Goal: Check status

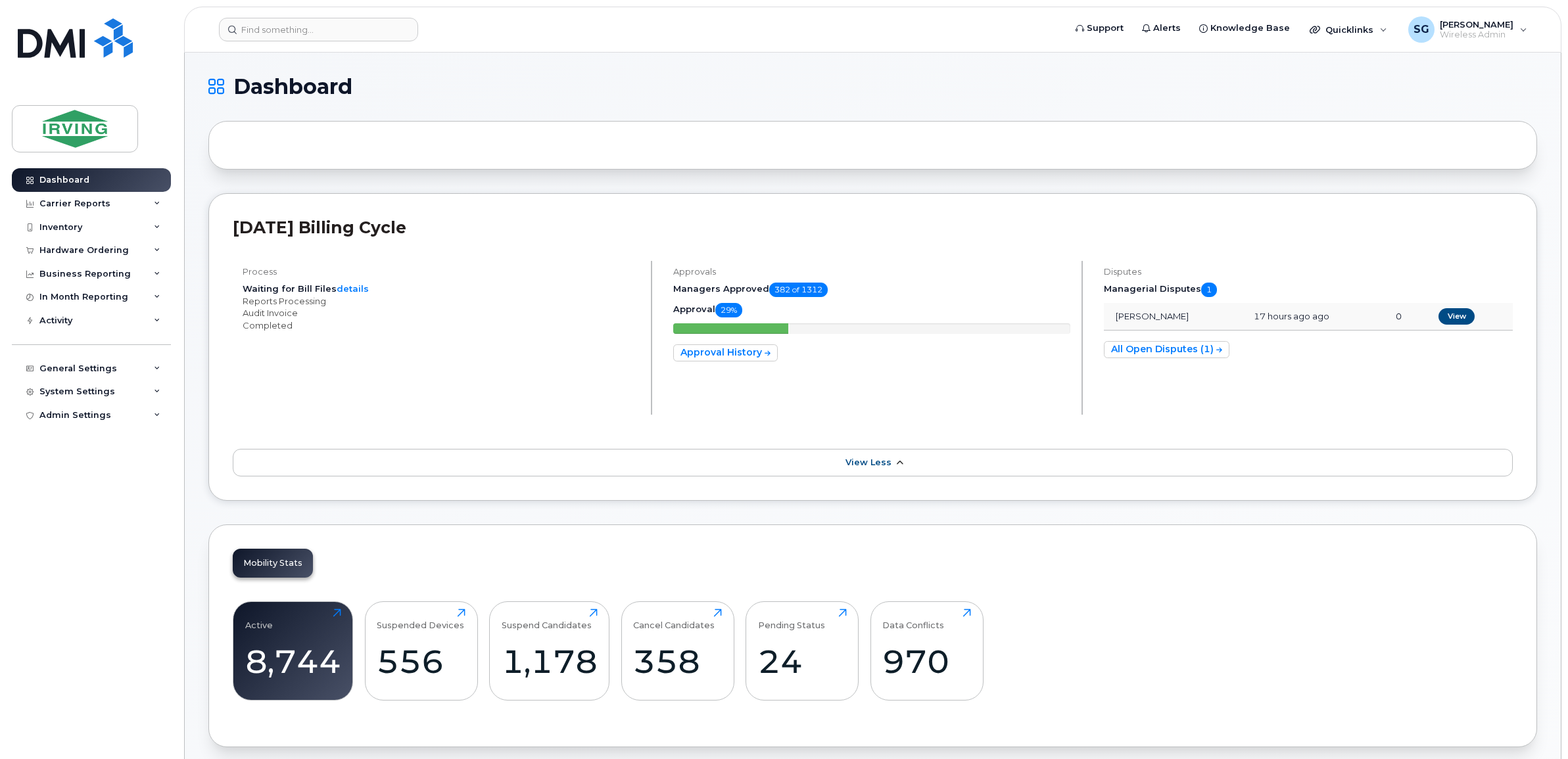
click at [899, 465] on icon at bounding box center [900, 463] width 11 height 9
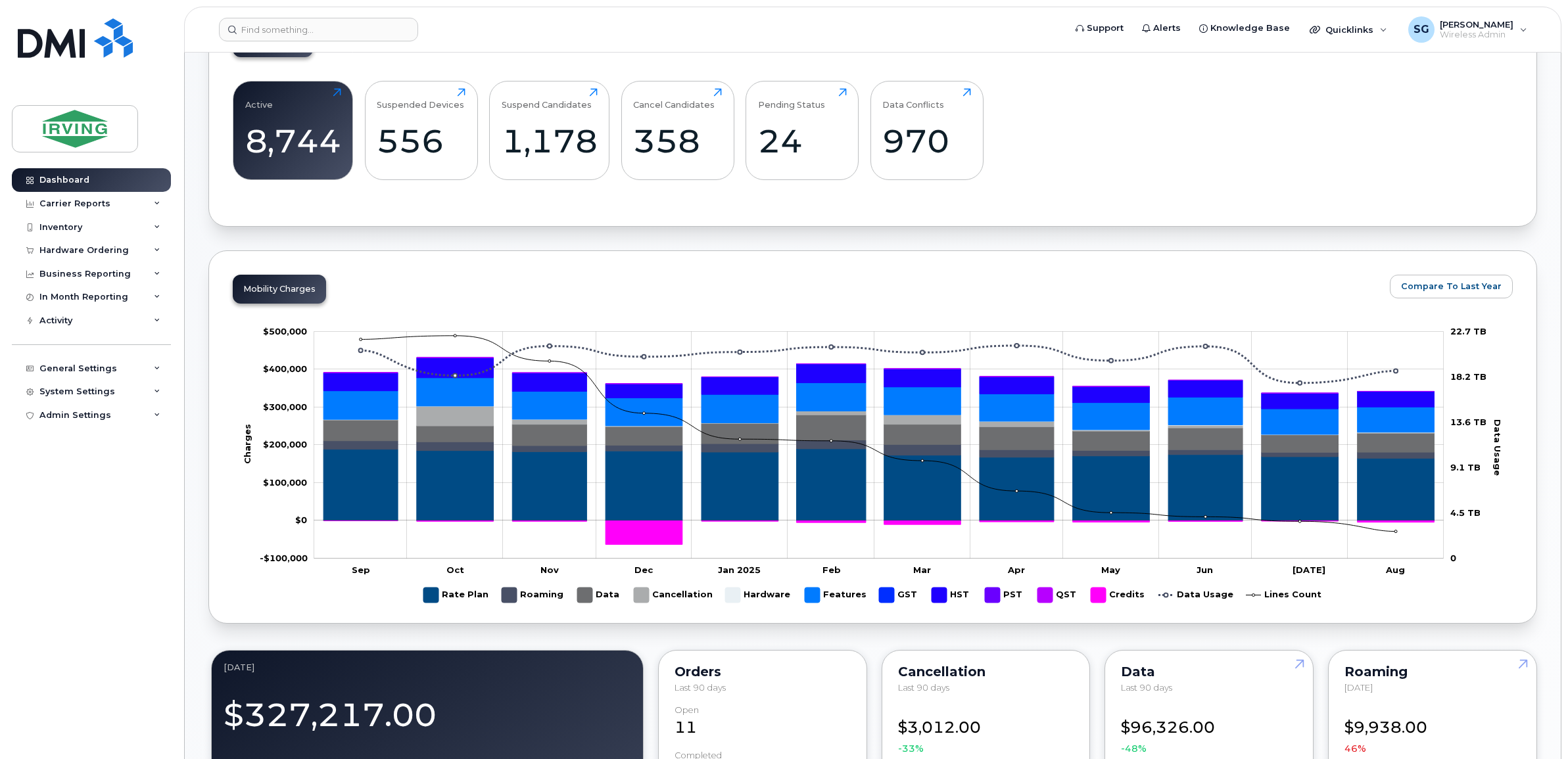
scroll to position [411, 0]
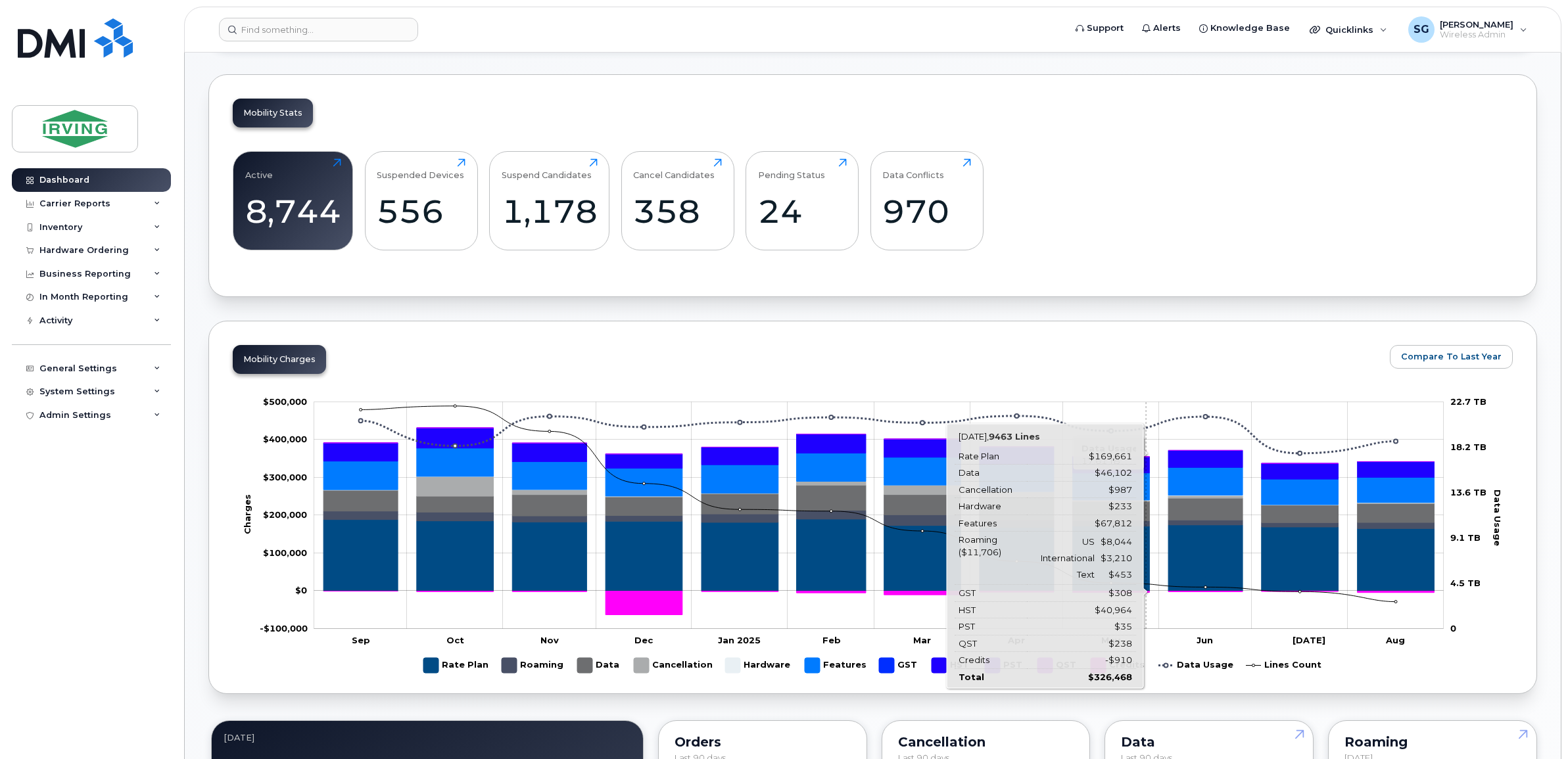
scroll to position [256, 0]
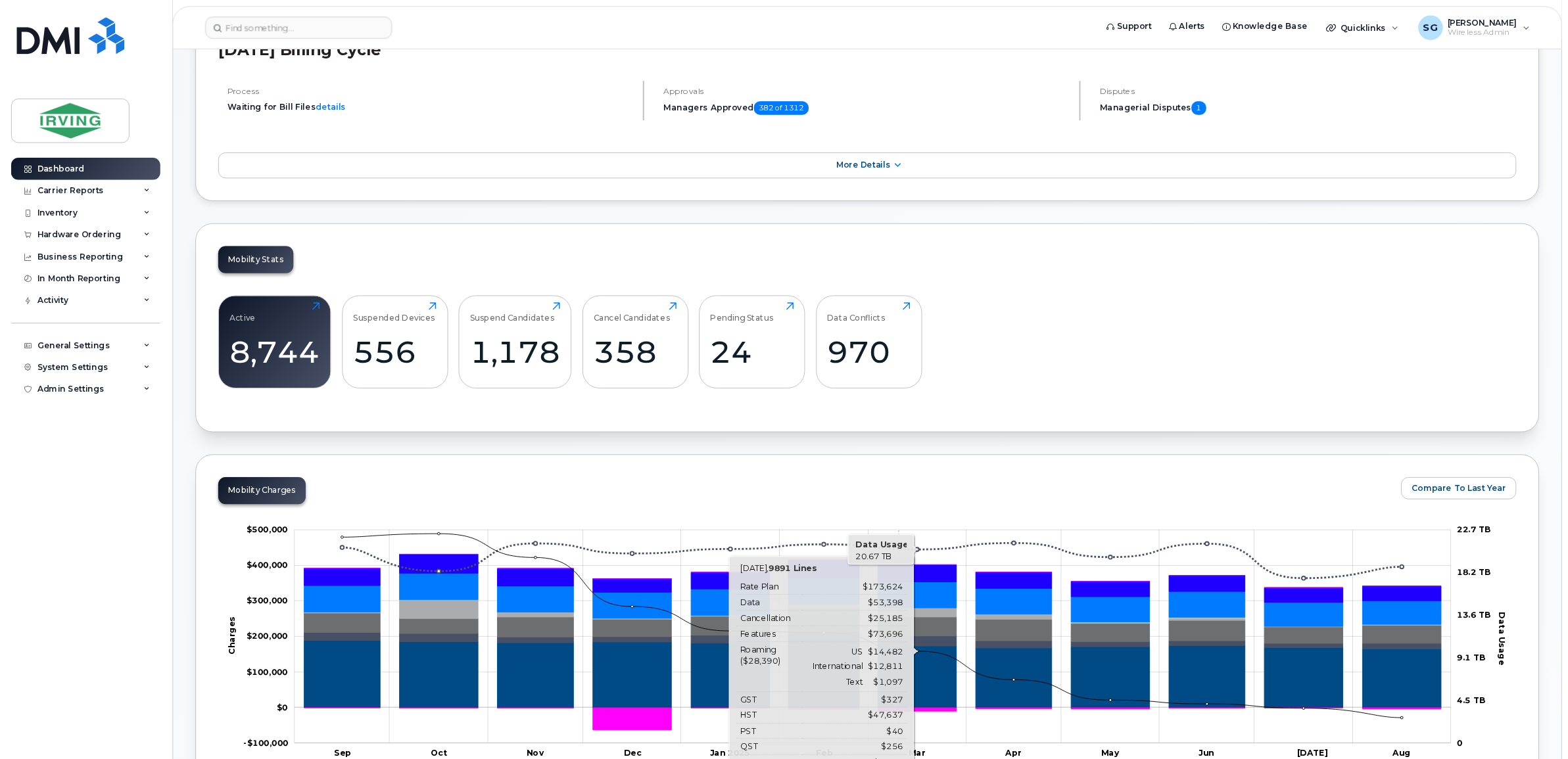
scroll to position [0, 0]
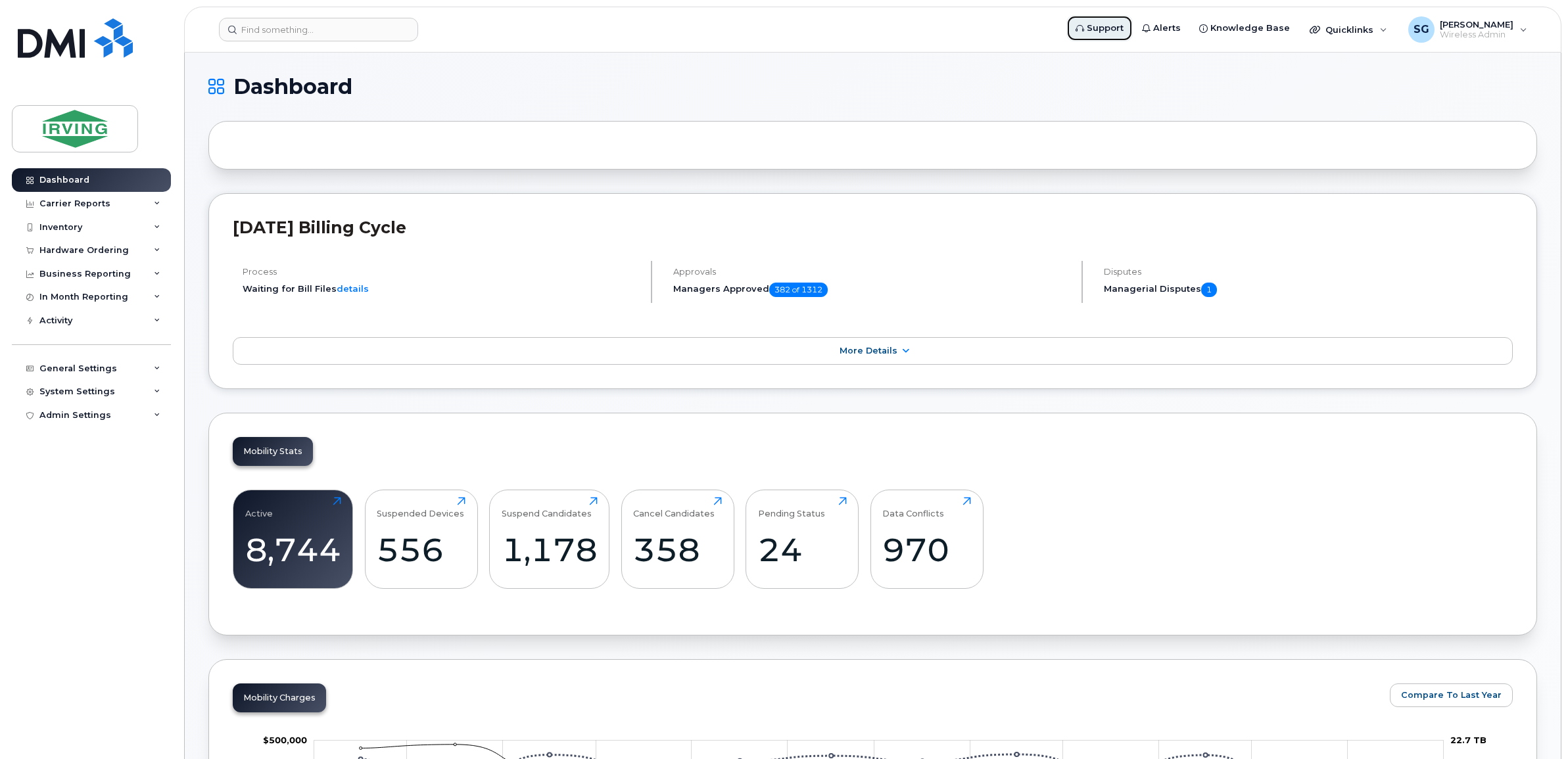
click at [1121, 30] on span "Support" at bounding box center [1105, 28] width 37 height 13
click at [865, 349] on span "More Details" at bounding box center [868, 350] width 58 height 10
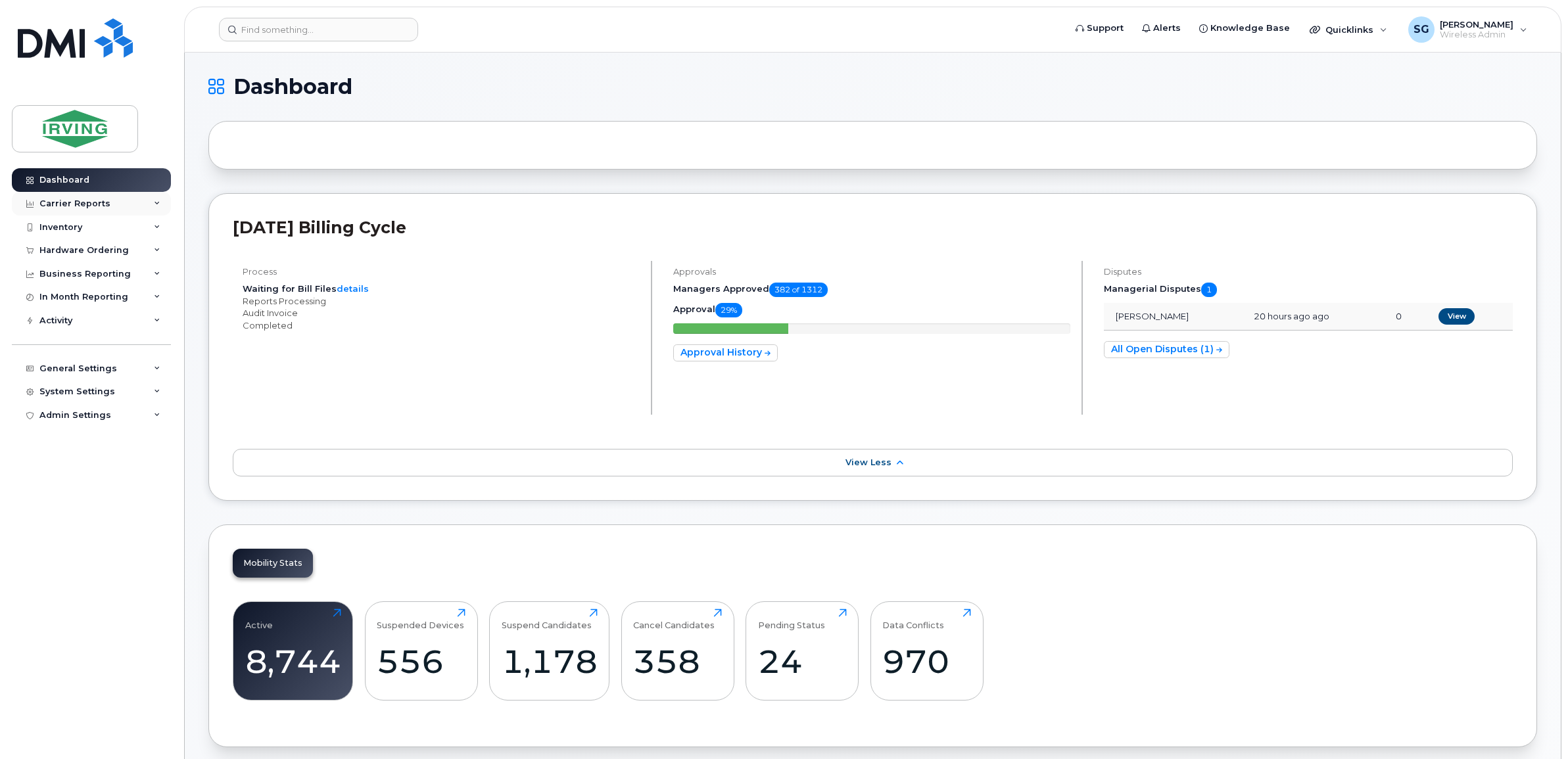
click at [159, 208] on div "Carrier Reports" at bounding box center [90, 203] width 159 height 24
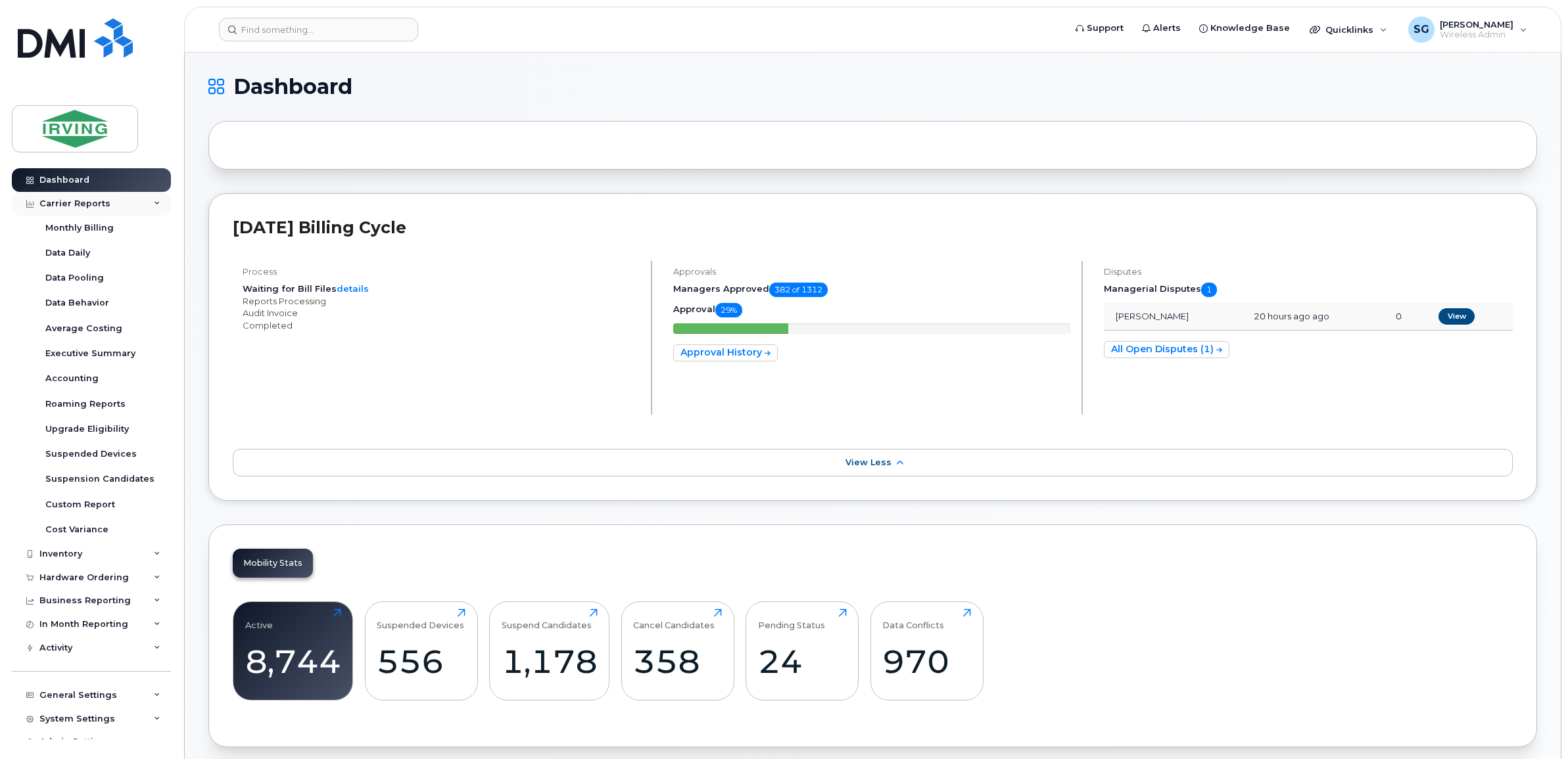
click at [153, 202] on icon at bounding box center [156, 203] width 6 height 6
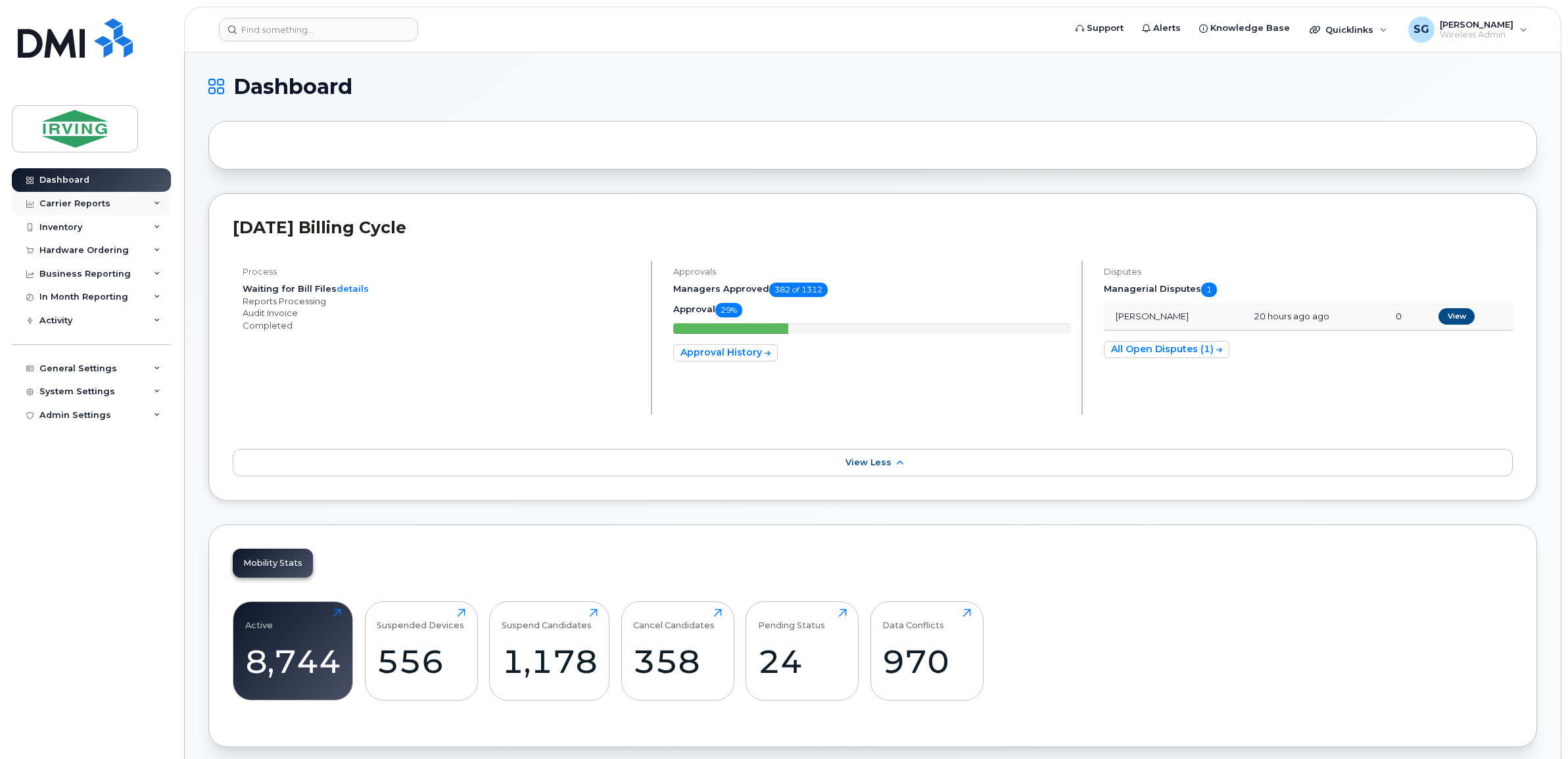
click at [156, 201] on div "Carrier Reports" at bounding box center [90, 203] width 159 height 24
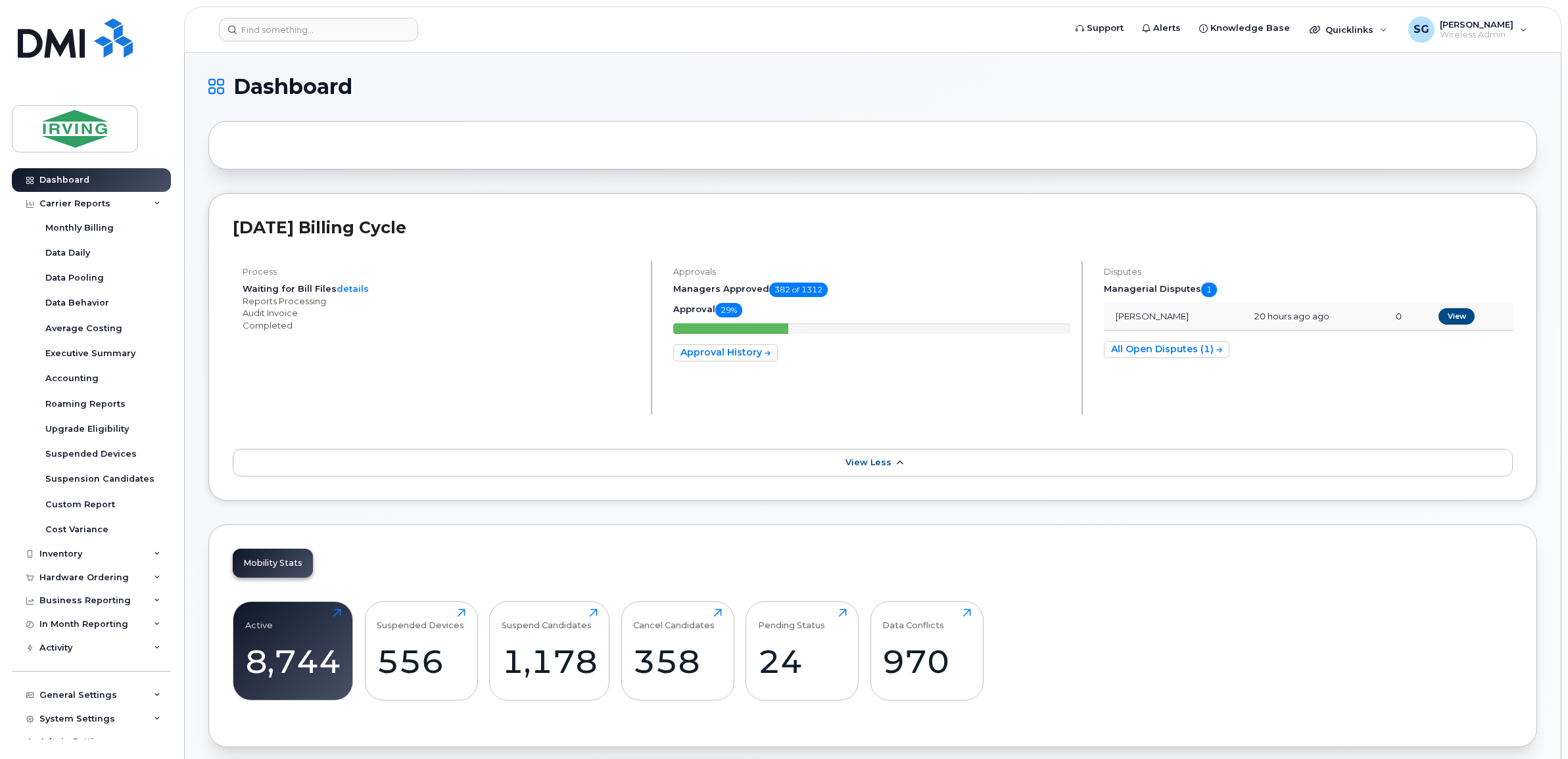
click at [895, 460] on icon at bounding box center [900, 463] width 11 height 9
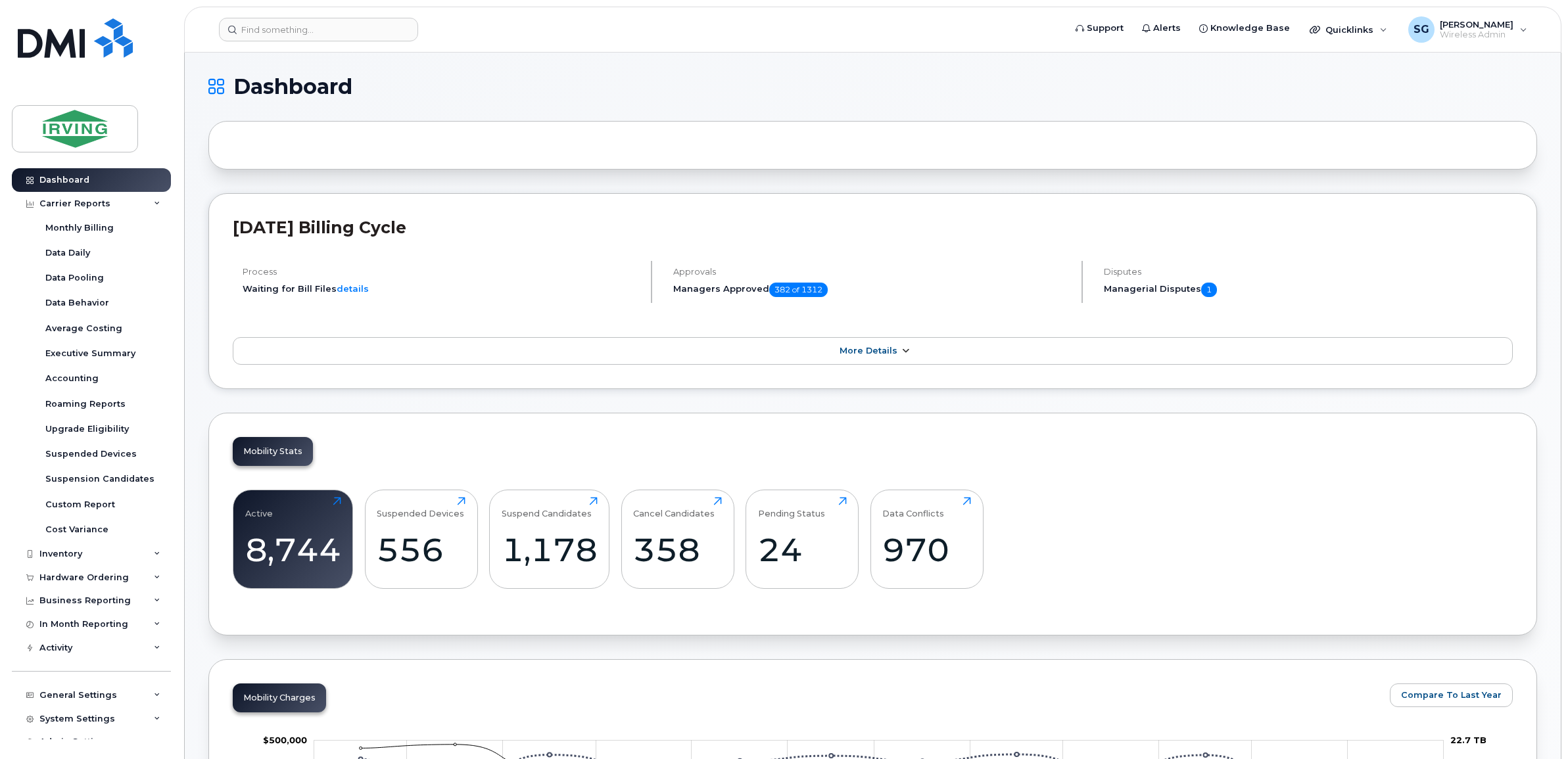
click at [884, 352] on span "More Details" at bounding box center [868, 350] width 58 height 10
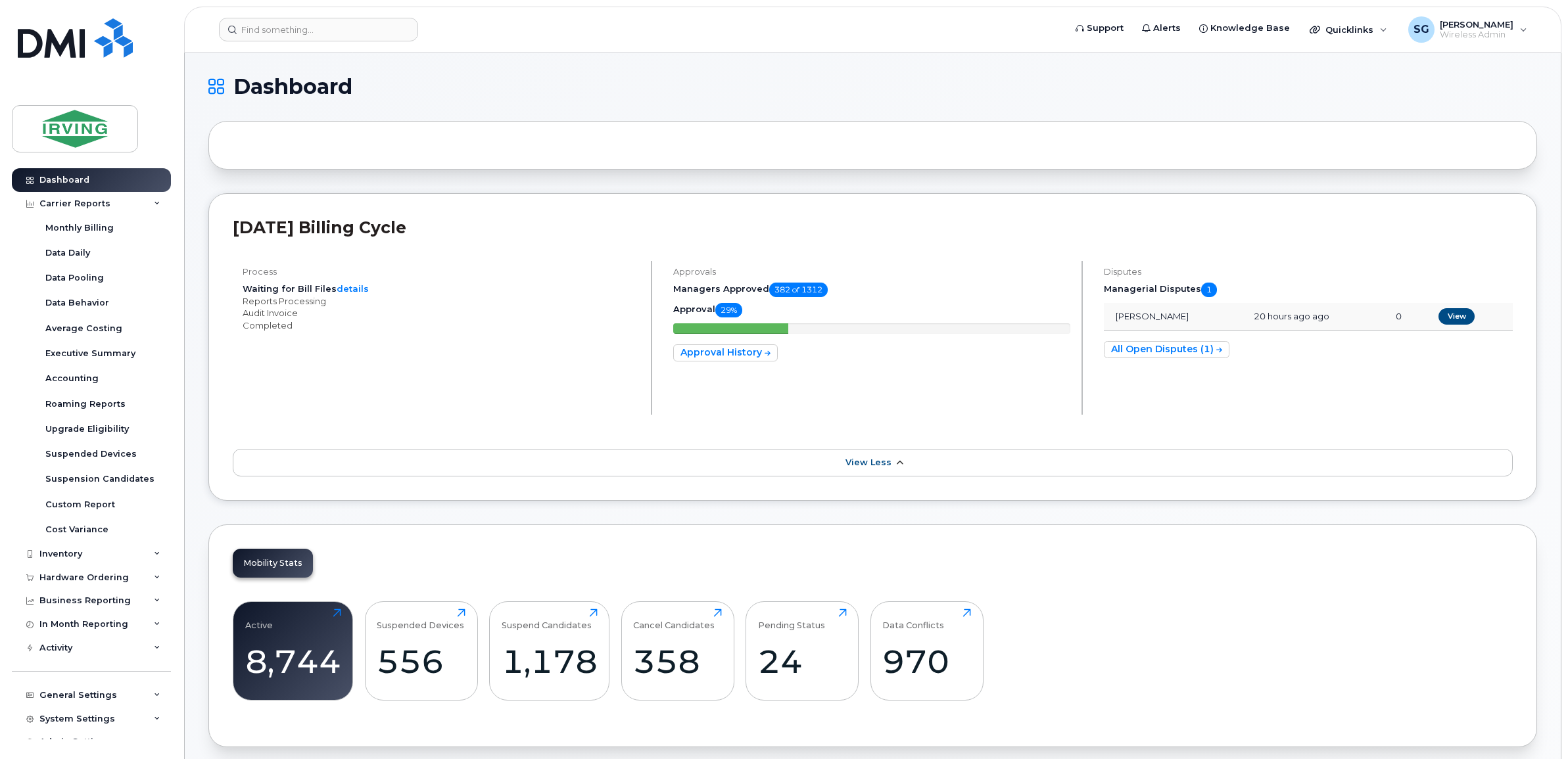
click at [845, 458] on link "View Less" at bounding box center [873, 462] width 1280 height 27
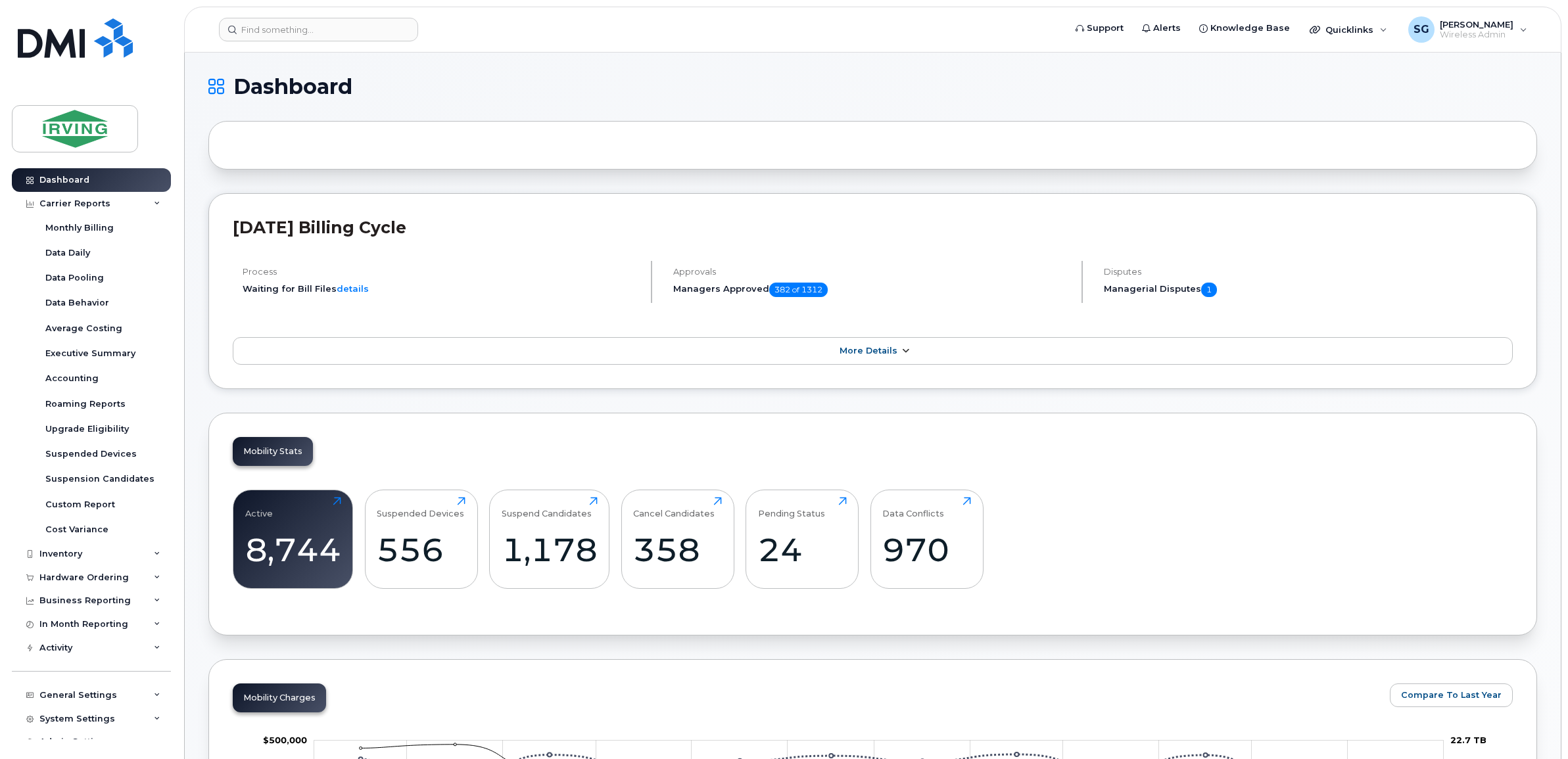
click at [883, 358] on link "More Details" at bounding box center [873, 351] width 1280 height 27
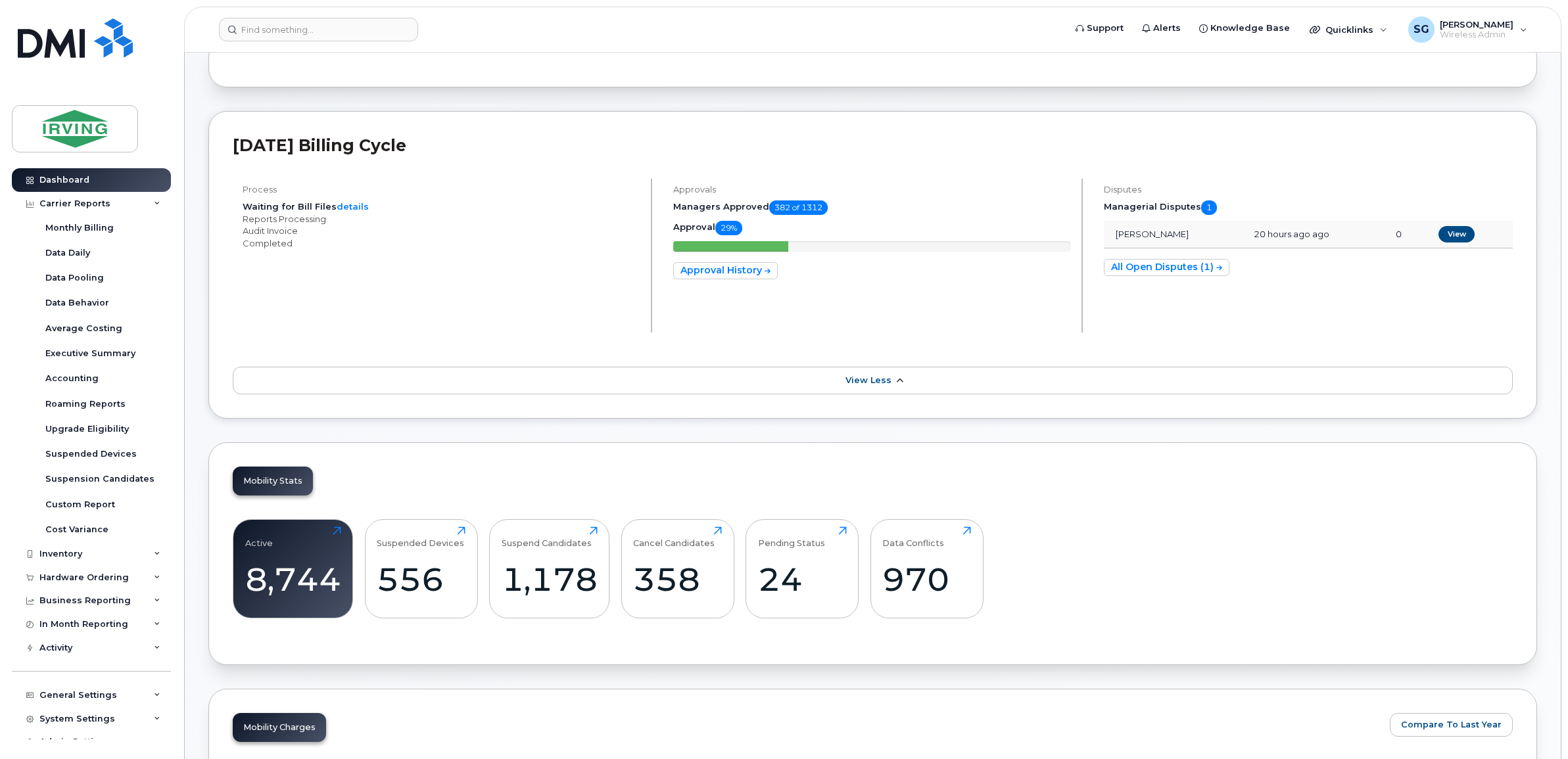
click at [882, 376] on span "View Less" at bounding box center [868, 380] width 46 height 10
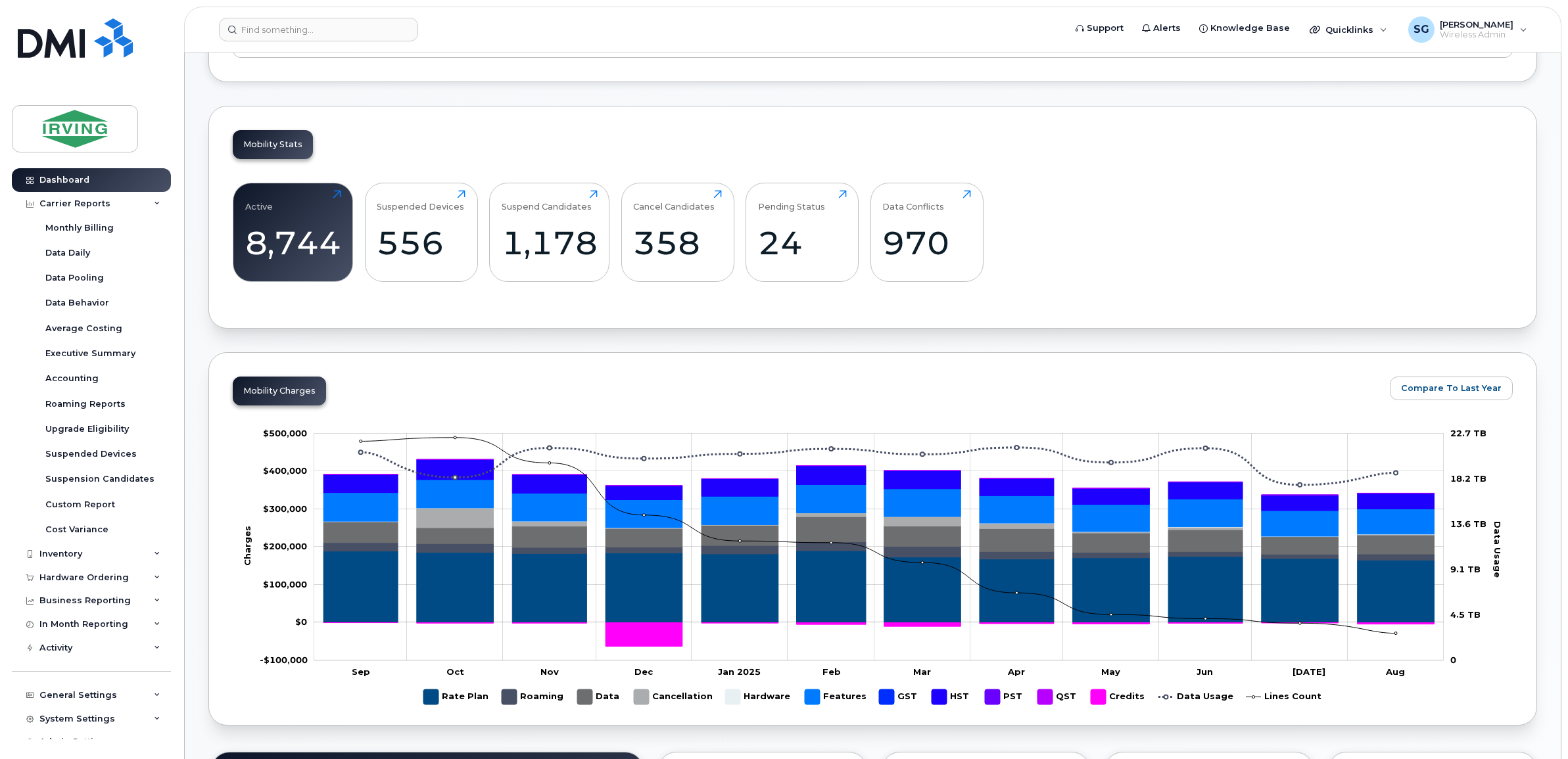
scroll to position [329, 0]
